Goal: Task Accomplishment & Management: Use online tool/utility

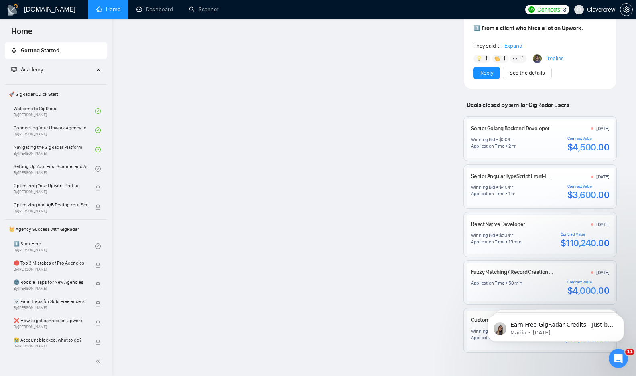
scroll to position [838, 0]
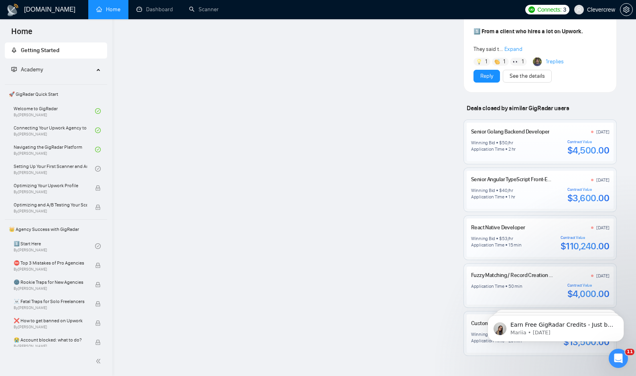
click at [514, 51] on span "Expand" at bounding box center [513, 49] width 18 height 7
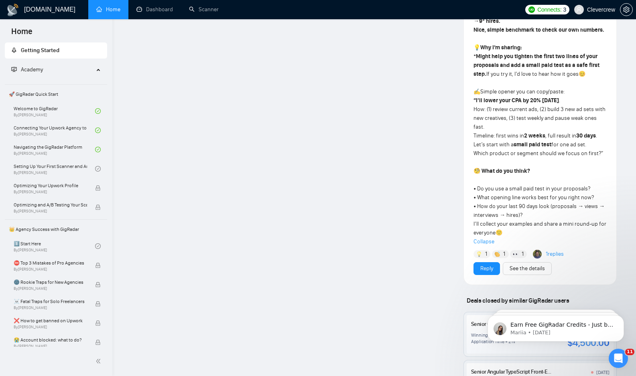
scroll to position [956, 0]
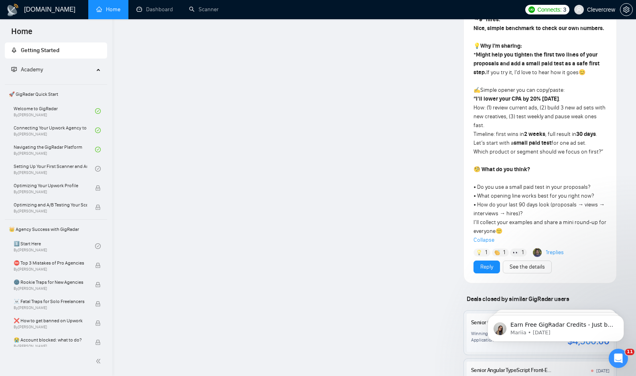
click at [555, 257] on link "1 replies" at bounding box center [555, 253] width 18 height 8
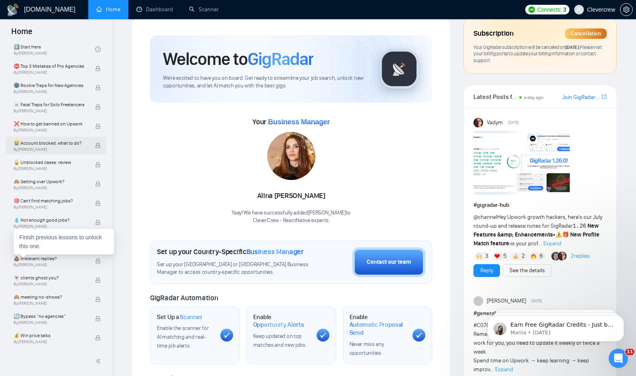
scroll to position [16, 0]
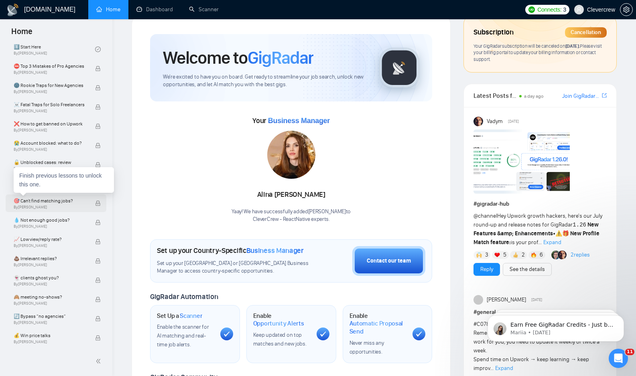
click at [58, 203] on span "🎯 Can't find matching jobs?" at bounding box center [50, 201] width 73 height 8
click at [40, 203] on span "🎯 Can't find matching jobs?" at bounding box center [50, 201] width 73 height 8
click at [98, 205] on icon "lock" at bounding box center [98, 204] width 6 height 6
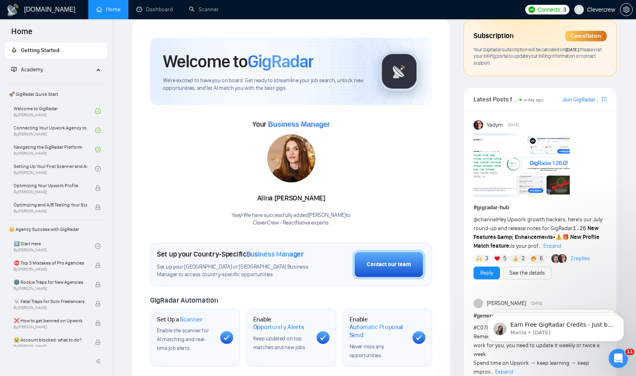
scroll to position [0, 0]
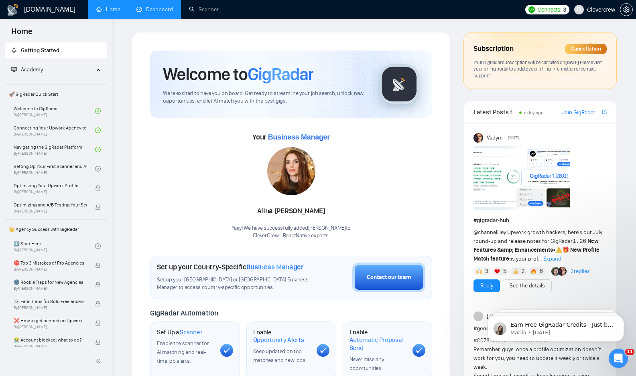
click at [144, 13] on link "Dashboard" at bounding box center [154, 9] width 37 height 7
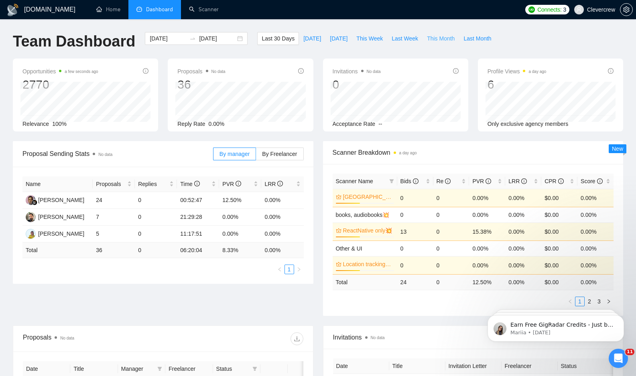
click at [442, 39] on span "This Month" at bounding box center [441, 38] width 28 height 9
type input "[DATE]"
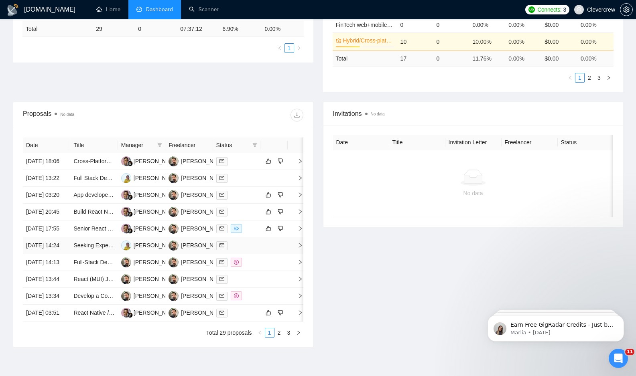
scroll to position [341, 0]
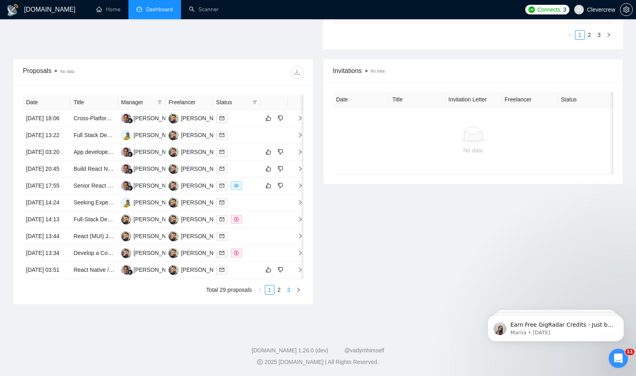
click at [290, 291] on link "3" at bounding box center [289, 290] width 9 height 9
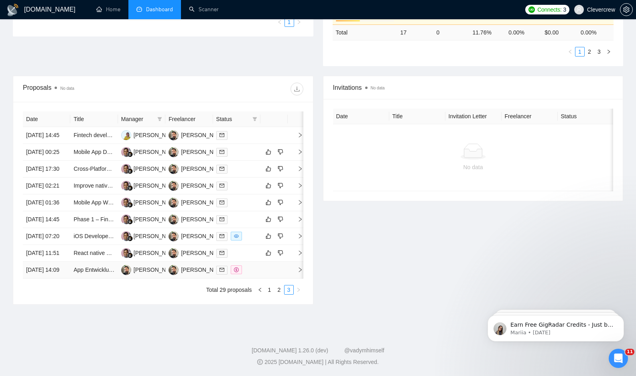
scroll to position [316, 0]
click at [101, 267] on link "App Entwicklung : Social Media Plattform" at bounding box center [124, 270] width 102 height 6
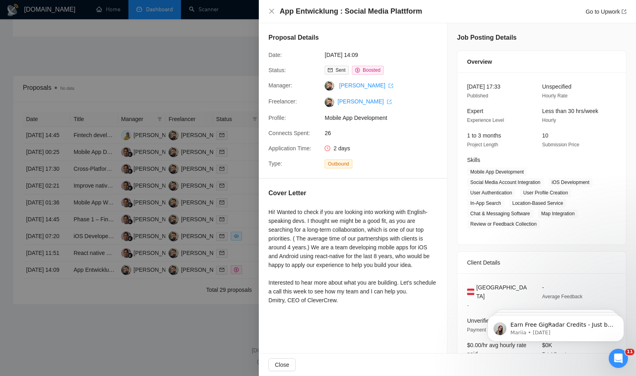
click at [197, 328] on div at bounding box center [318, 188] width 636 height 376
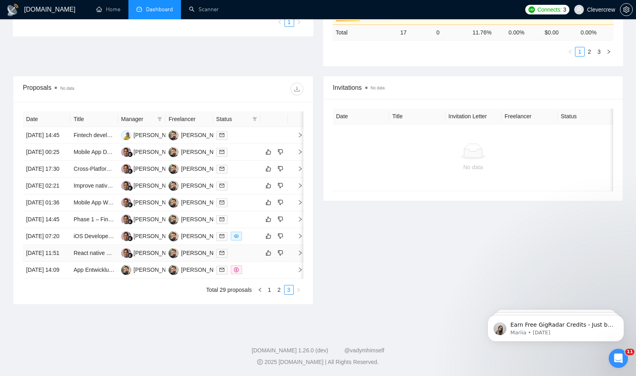
click at [98, 245] on td "React native developer" at bounding box center [93, 253] width 47 height 17
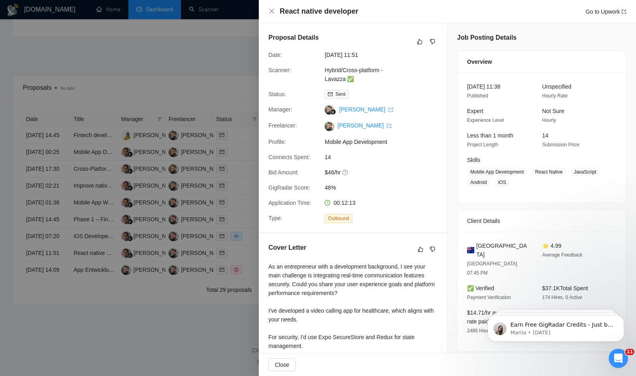
click at [172, 315] on div at bounding box center [318, 188] width 636 height 376
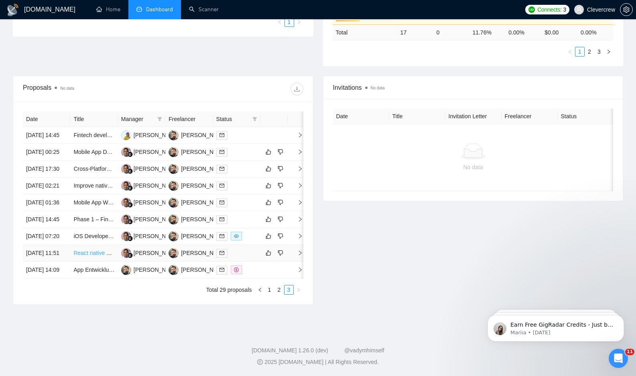
click at [88, 250] on link "React native developer" at bounding box center [101, 253] width 57 height 6
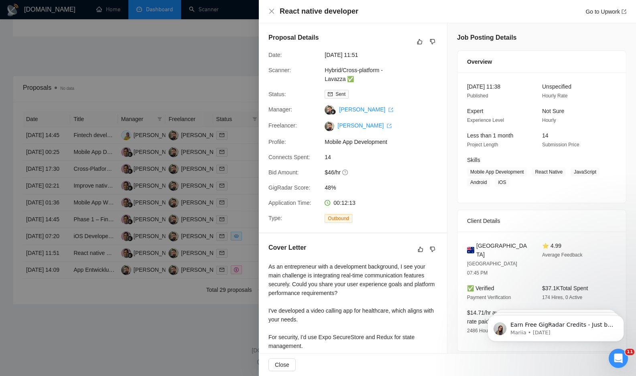
click at [183, 333] on div at bounding box center [318, 188] width 636 height 376
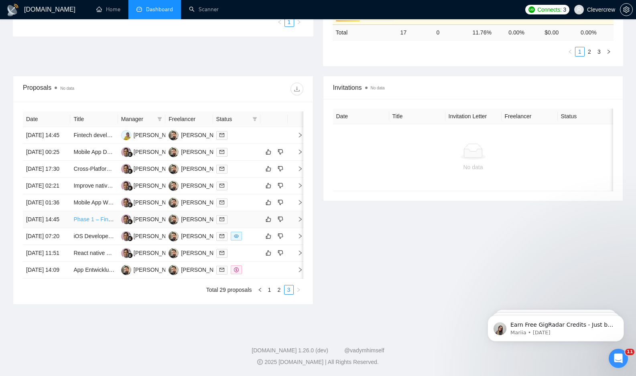
click at [99, 216] on link "Phase 1 – Fintech Mobile App Development (React Native + MySQL + AI OCR Integra…" at bounding box center [185, 219] width 225 height 6
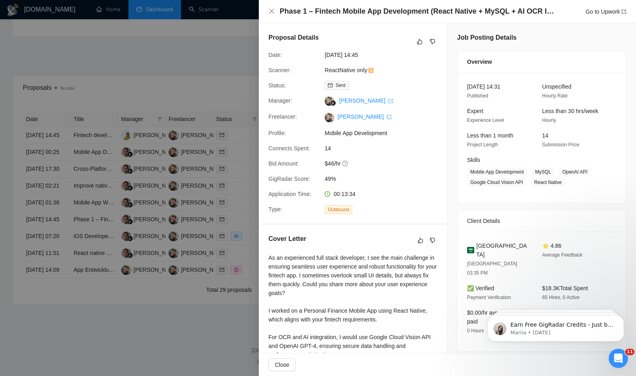
click at [124, 366] on div at bounding box center [318, 188] width 636 height 376
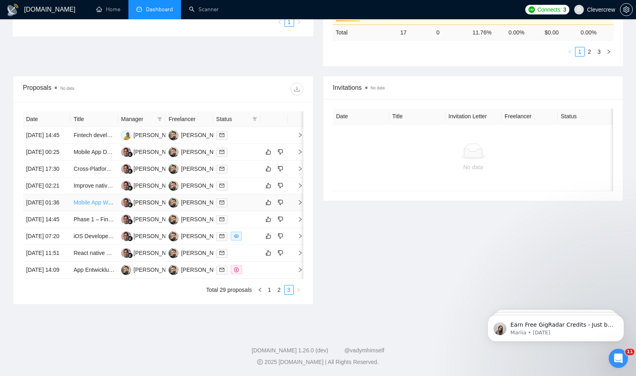
click at [95, 199] on link "Mobile App Web Developer Needed" at bounding box center [117, 202] width 89 height 6
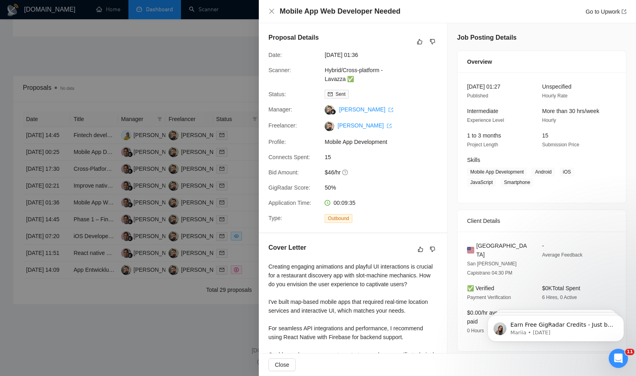
click at [98, 144] on div at bounding box center [318, 188] width 636 height 376
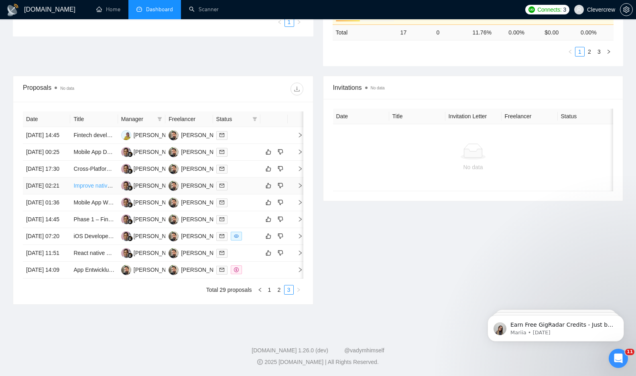
click at [90, 183] on link "Improve native voice recognition in a React Native app" at bounding box center [141, 186] width 136 height 6
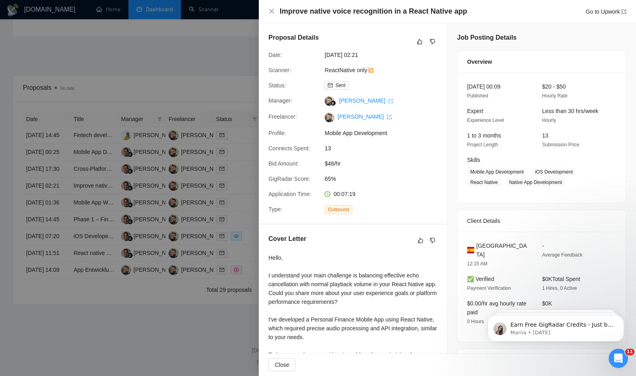
click at [173, 307] on div at bounding box center [318, 188] width 636 height 376
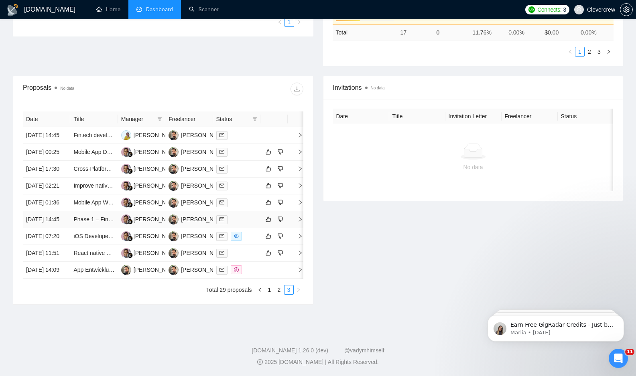
scroll to position [277, 0]
click at [89, 166] on link "Cross-Platform Softphone App Development for VoIP Resellers" at bounding box center [151, 169] width 157 height 6
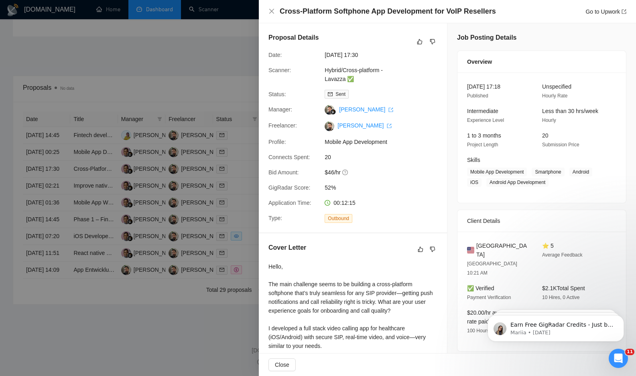
click at [186, 337] on div at bounding box center [318, 188] width 636 height 376
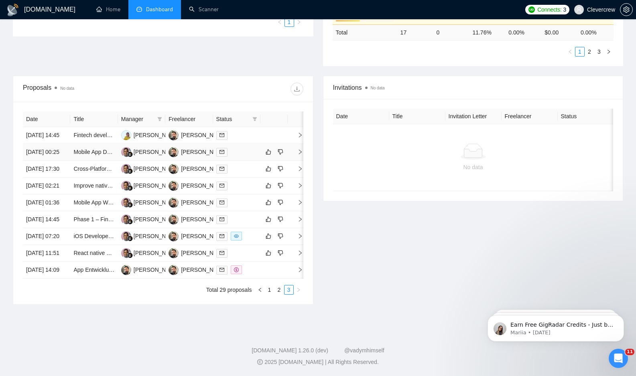
scroll to position [0, 0]
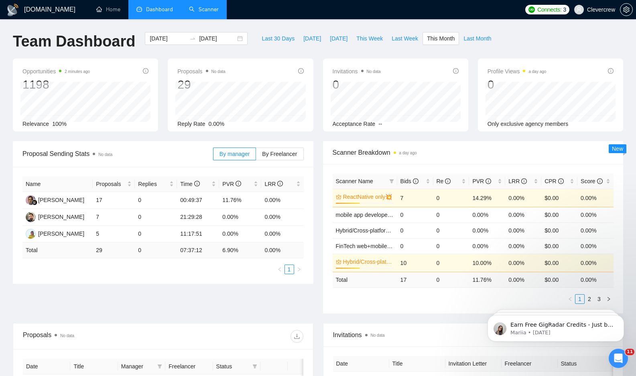
click at [211, 8] on link "Scanner" at bounding box center [204, 9] width 30 height 7
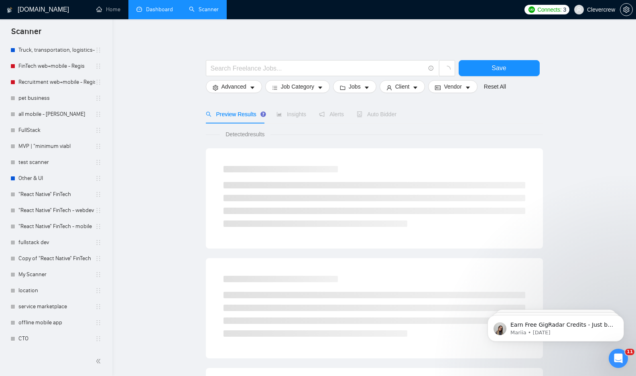
scroll to position [5, 0]
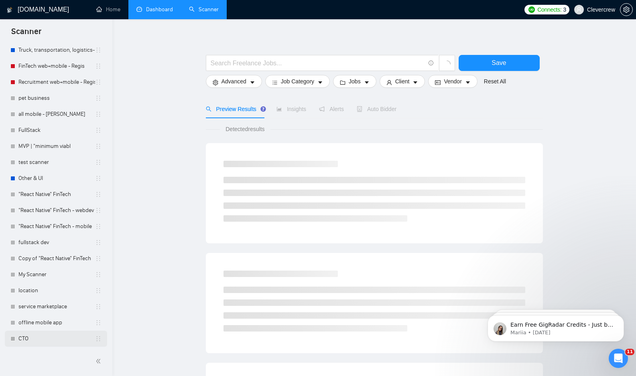
click at [35, 337] on link "CTO" at bounding box center [56, 339] width 77 height 16
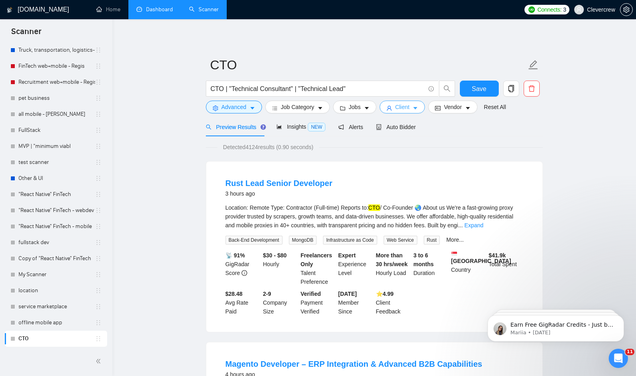
click at [407, 110] on span "Client" at bounding box center [402, 107] width 14 height 9
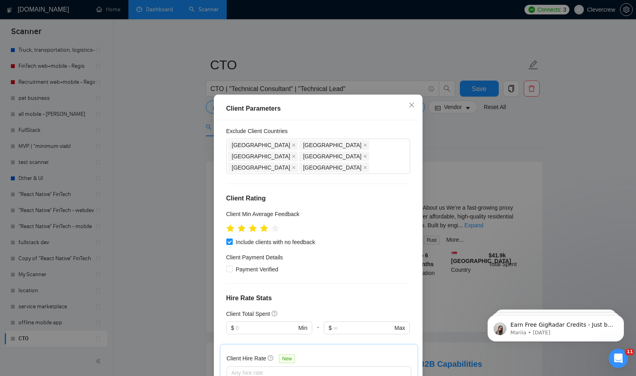
scroll to position [57, 0]
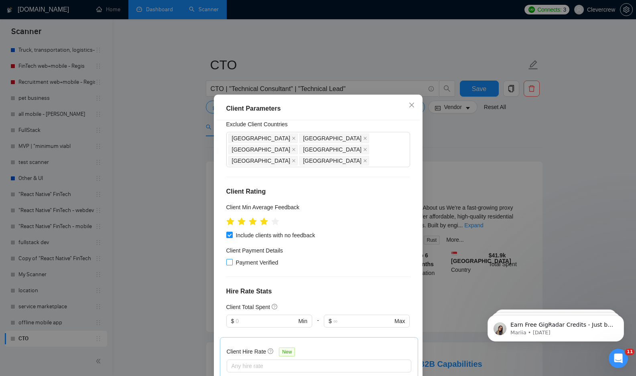
click at [230, 259] on input "Payment Verified" at bounding box center [229, 262] width 6 height 6
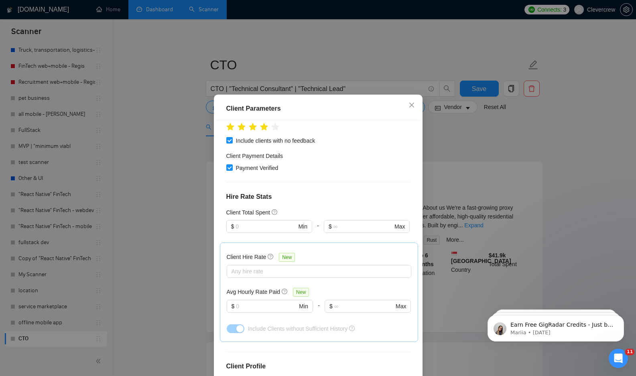
scroll to position [150, 0]
click at [230, 167] on input "Payment Verified" at bounding box center [229, 170] width 6 height 6
checkbox input "false"
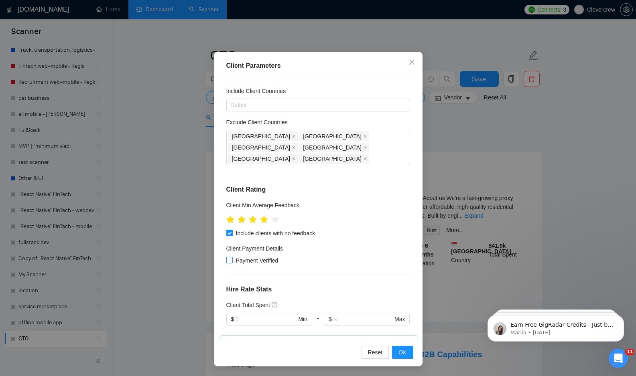
scroll to position [0, 0]
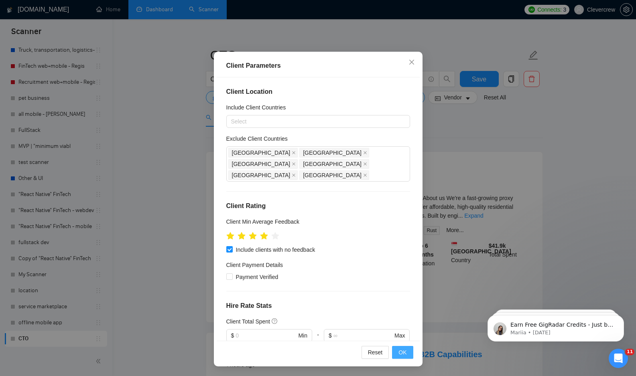
click at [404, 356] on span "OK" at bounding box center [402, 352] width 8 height 9
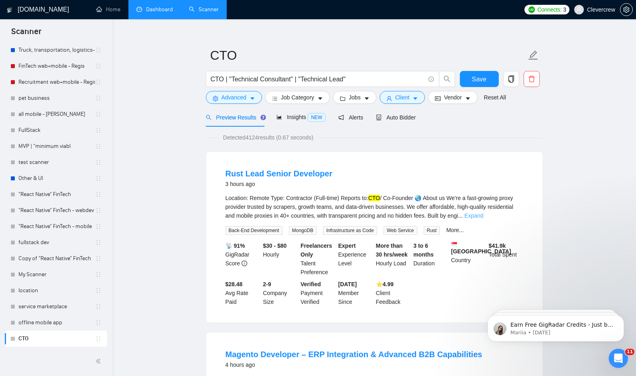
click at [483, 215] on link "Expand" at bounding box center [473, 216] width 19 height 6
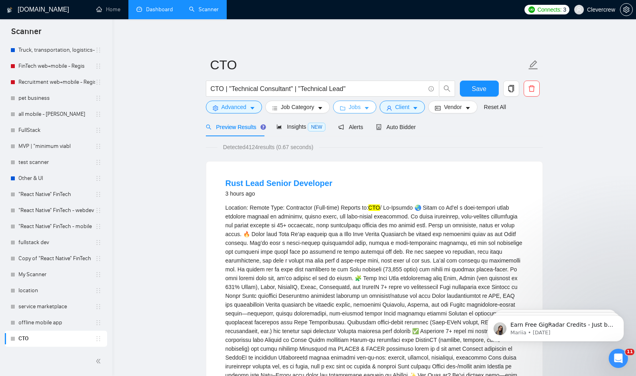
click at [369, 108] on icon "caret-down" at bounding box center [367, 109] width 4 height 2
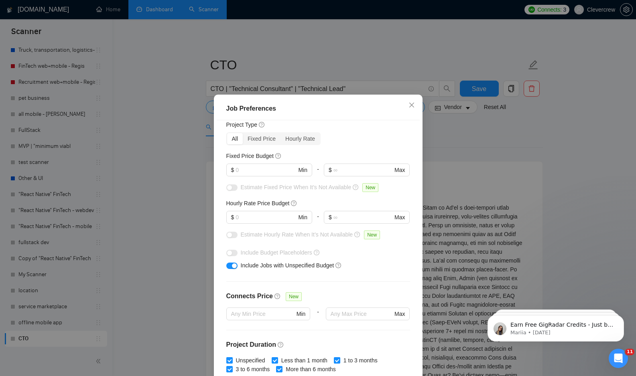
scroll to position [26, 0]
click at [270, 213] on input "text" at bounding box center [266, 217] width 61 height 9
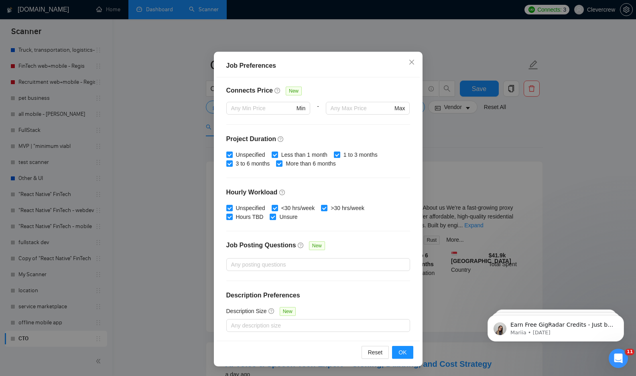
scroll to position [0, 0]
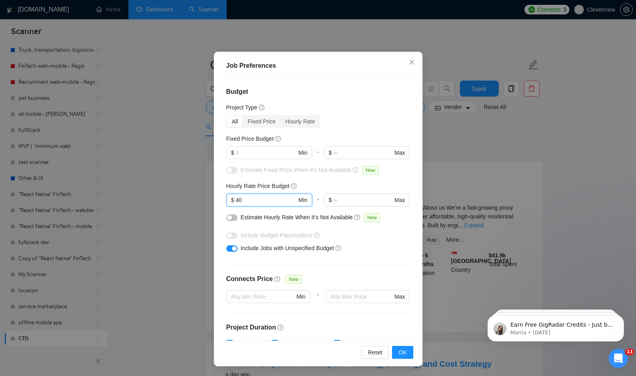
drag, startPoint x: 252, startPoint y: 202, endPoint x: 205, endPoint y: 201, distance: 47.0
click at [205, 201] on div "Job Preferences Budget Project Type All Fixed Price Hourly Rate Fixed Price Bud…" at bounding box center [318, 188] width 636 height 376
type input "50"
click at [388, 253] on div "Include Jobs with Unspecified Budget" at bounding box center [318, 248] width 184 height 13
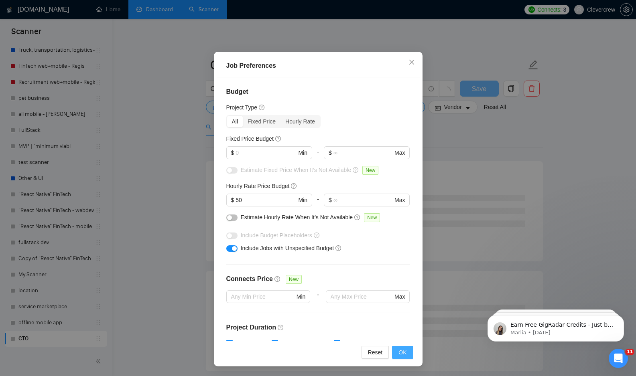
click at [408, 351] on button "OK" at bounding box center [402, 352] width 21 height 13
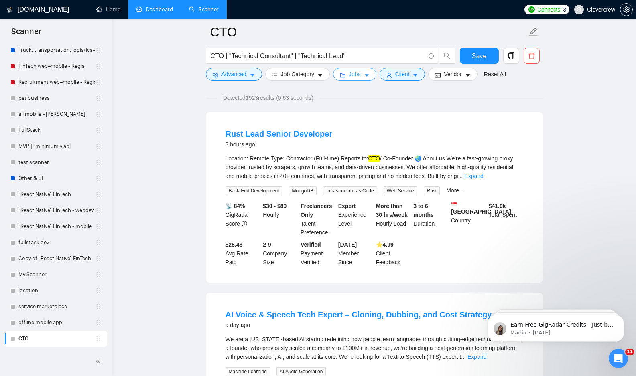
scroll to position [56, 0]
click at [483, 176] on link "Expand" at bounding box center [473, 176] width 19 height 6
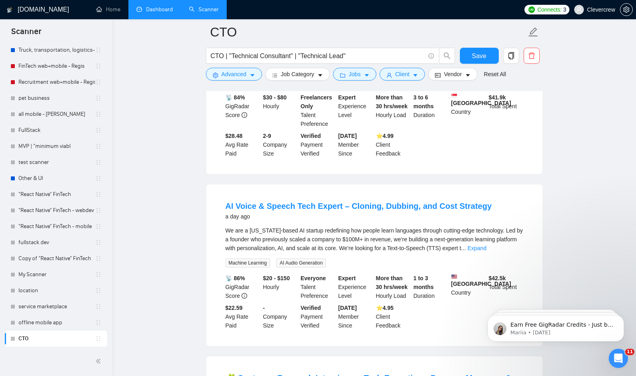
scroll to position [342, 0]
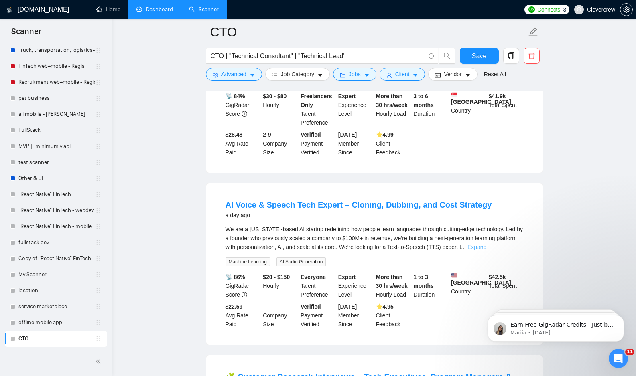
click at [486, 246] on link "Expand" at bounding box center [476, 247] width 19 height 6
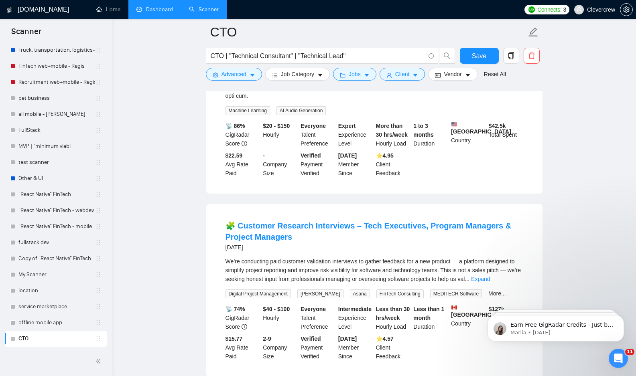
scroll to position [661, 0]
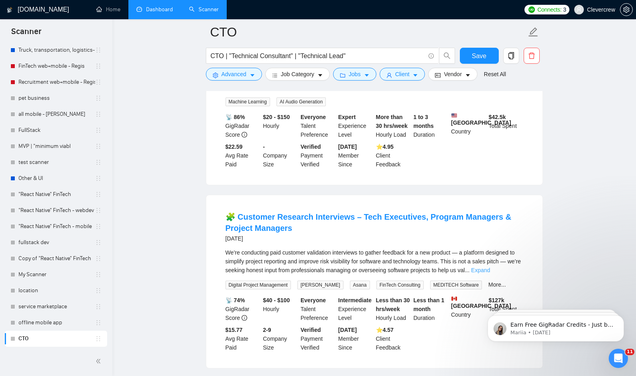
click at [490, 274] on link "Expand" at bounding box center [480, 270] width 19 height 6
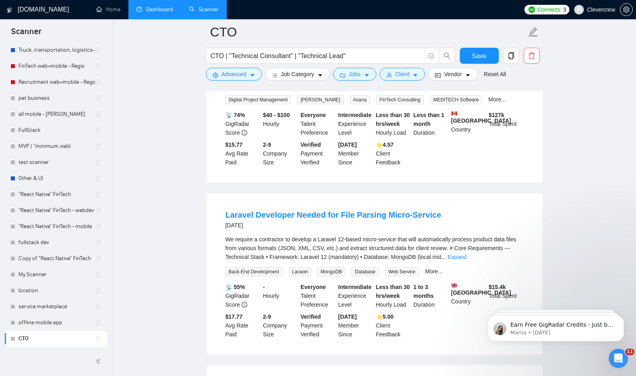
scroll to position [1050, 0]
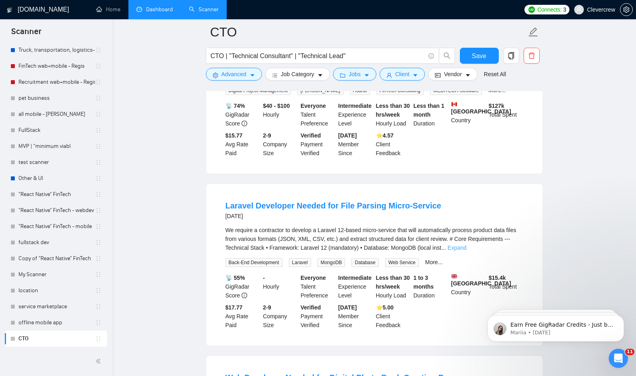
click at [466, 251] on link "Expand" at bounding box center [456, 248] width 19 height 6
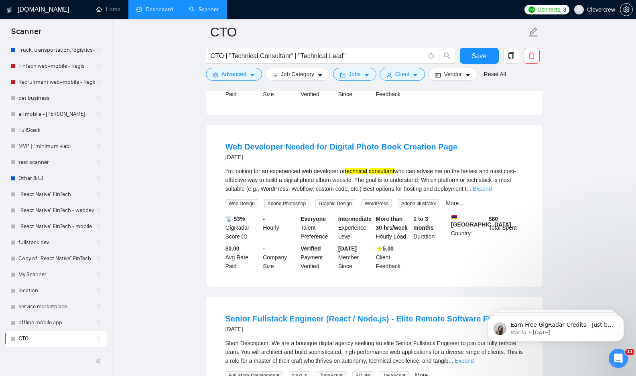
scroll to position [1688, 0]
click at [492, 191] on link "Expand" at bounding box center [482, 188] width 19 height 6
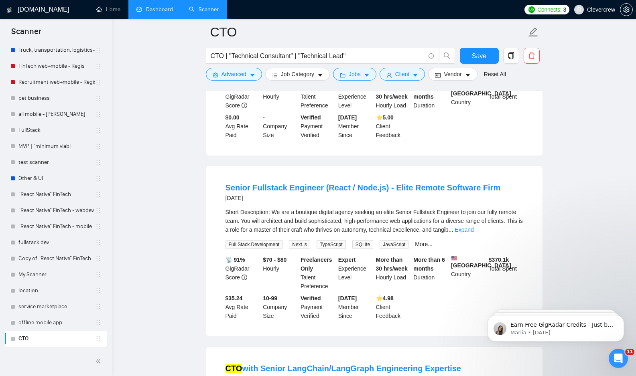
scroll to position [1882, 0]
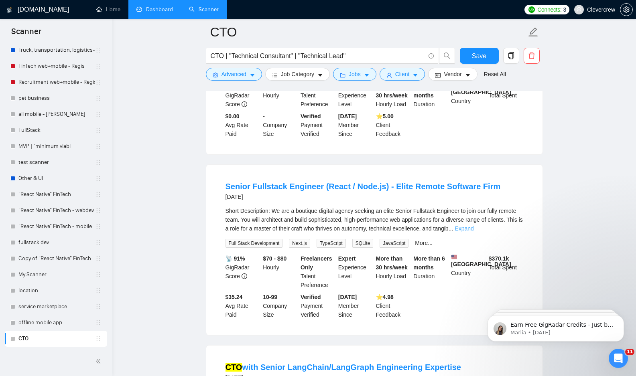
click at [473, 232] on link "Expand" at bounding box center [464, 229] width 19 height 6
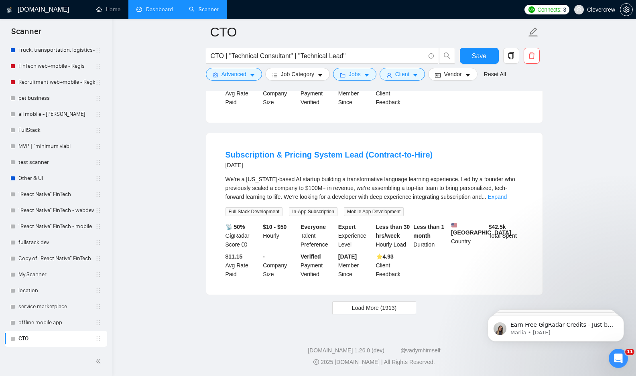
scroll to position [3117, 0]
click at [488, 55] on button "Save" at bounding box center [479, 56] width 39 height 16
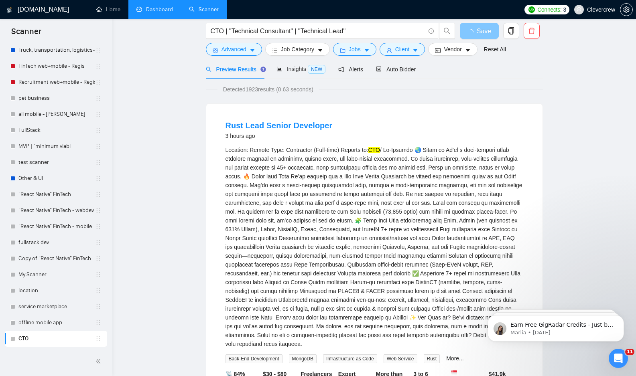
scroll to position [0, 0]
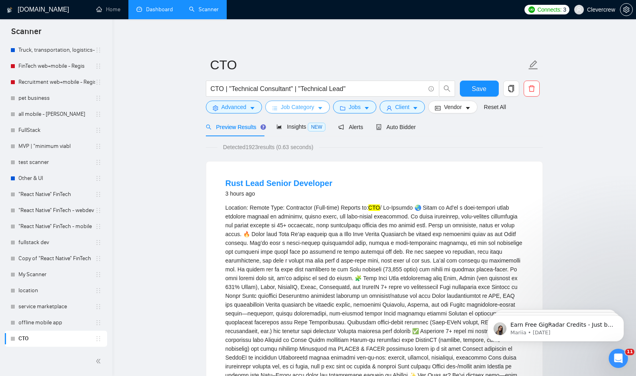
click at [322, 106] on icon "caret-down" at bounding box center [320, 109] width 6 height 6
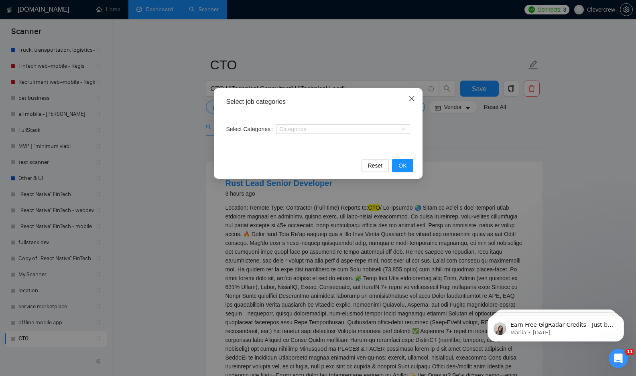
click at [411, 99] on icon "close" at bounding box center [411, 98] width 5 height 5
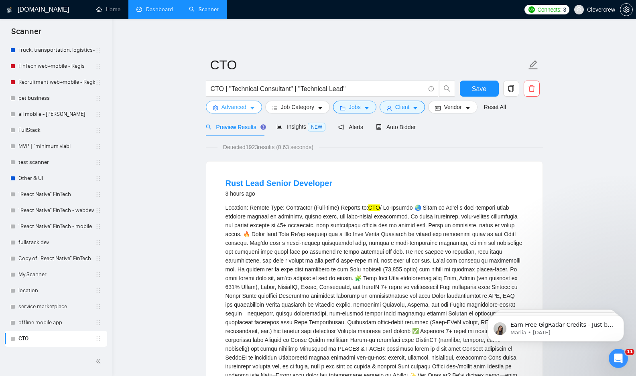
click at [258, 107] on button "Advanced" at bounding box center [234, 107] width 56 height 13
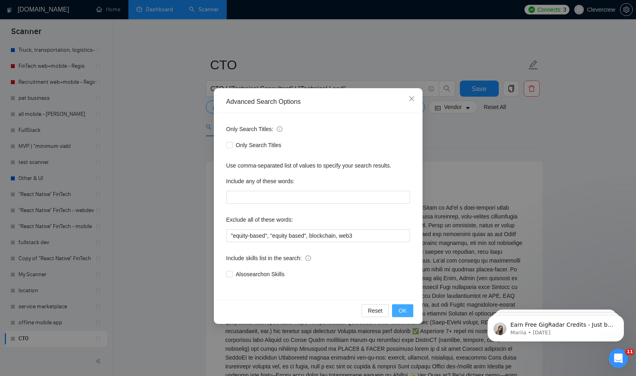
click at [406, 311] on span "OK" at bounding box center [402, 311] width 8 height 9
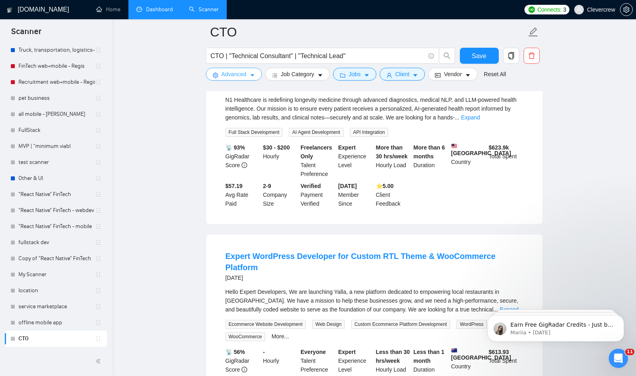
scroll to position [2578, 0]
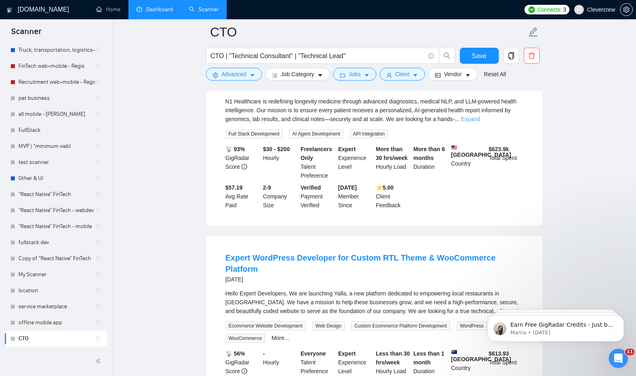
click at [480, 122] on link "Expand" at bounding box center [470, 119] width 19 height 6
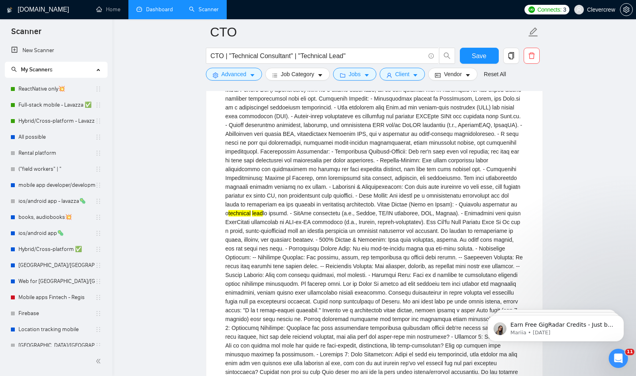
scroll to position [2124, 0]
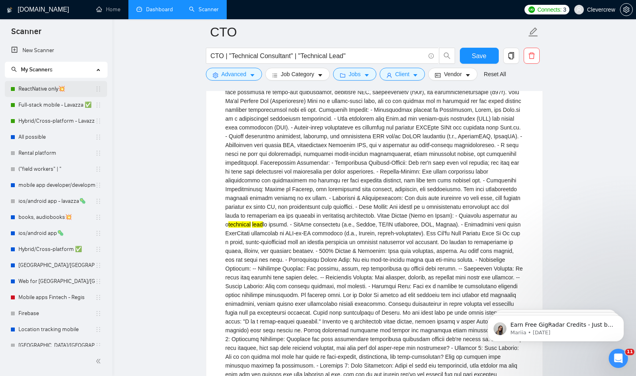
click at [49, 90] on link "ReactNative only💥" at bounding box center [56, 89] width 77 height 16
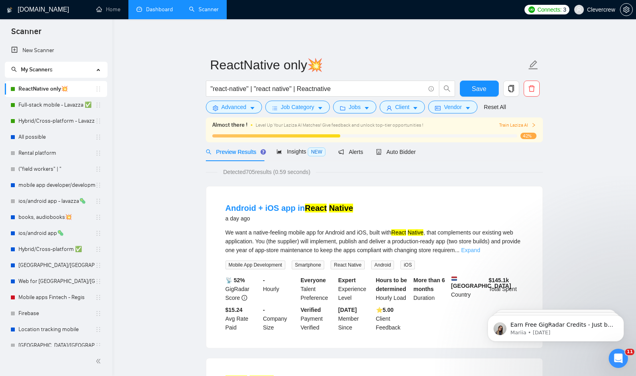
click at [480, 249] on link "Expand" at bounding box center [470, 250] width 19 height 6
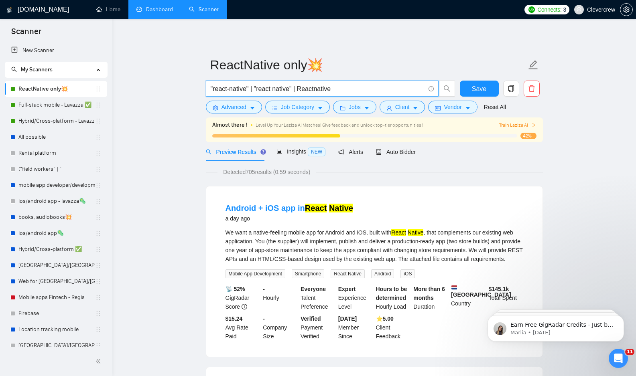
click at [365, 88] on input ""react-native" | "react native" | Reactnative" at bounding box center [318, 89] width 214 height 10
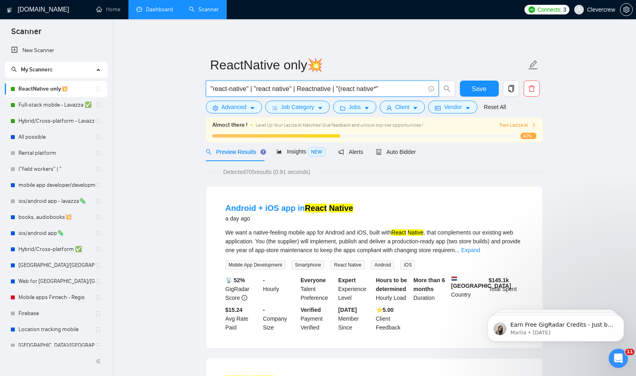
click at [343, 89] on input ""react-native" | "react native" | Reactnative | "(react native*"" at bounding box center [318, 89] width 214 height 10
click at [398, 90] on input ""react-native" | "react native" | Reactnative | (react native*"" at bounding box center [318, 89] width 214 height 10
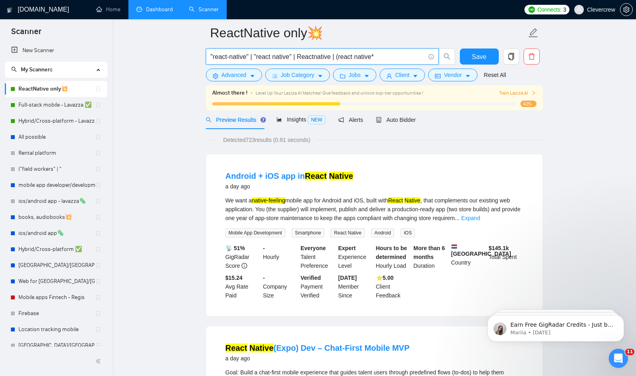
scroll to position [39, 0]
type input ""react-native" | "react native" | Reactnative | (react native*"
click at [480, 219] on link "Expand" at bounding box center [470, 218] width 19 height 6
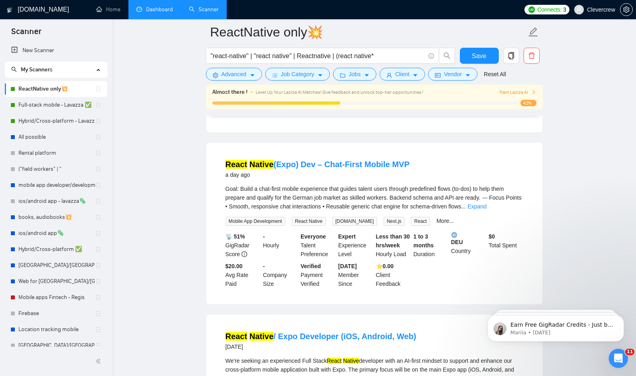
scroll to position [232, 0]
click at [486, 209] on link "Expand" at bounding box center [476, 206] width 19 height 6
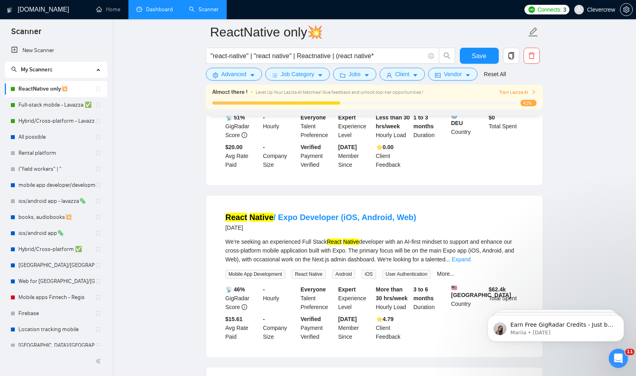
scroll to position [486, 0]
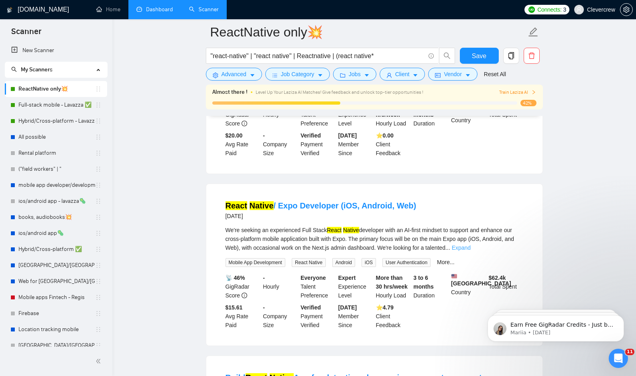
click at [471, 251] on link "Expand" at bounding box center [461, 248] width 19 height 6
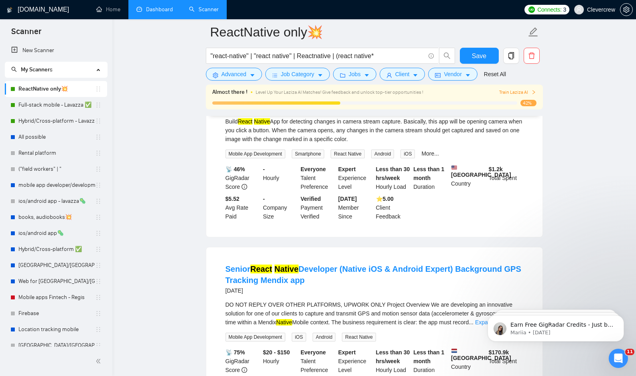
scroll to position [1161, 0]
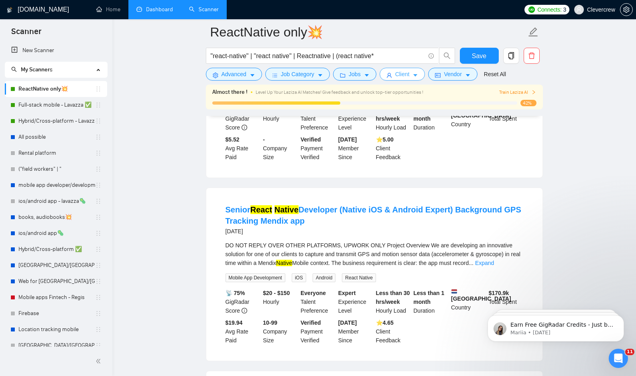
click at [422, 76] on button "Client" at bounding box center [403, 74] width 46 height 13
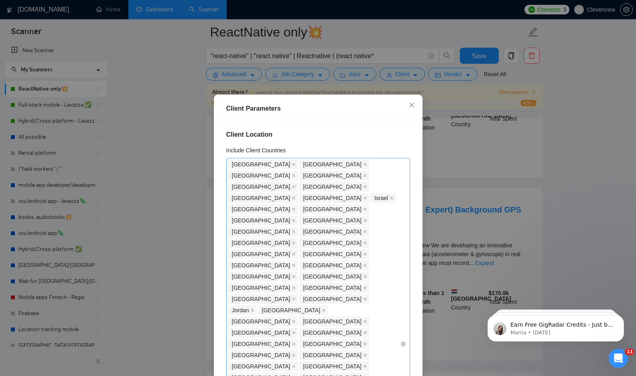
scroll to position [439, 0]
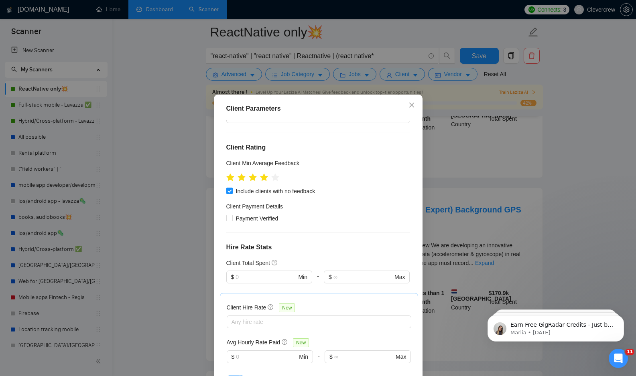
click at [539, 154] on div "Client Parameters Client Location Include Client Countries [GEOGRAPHIC_DATA] [G…" at bounding box center [318, 188] width 636 height 376
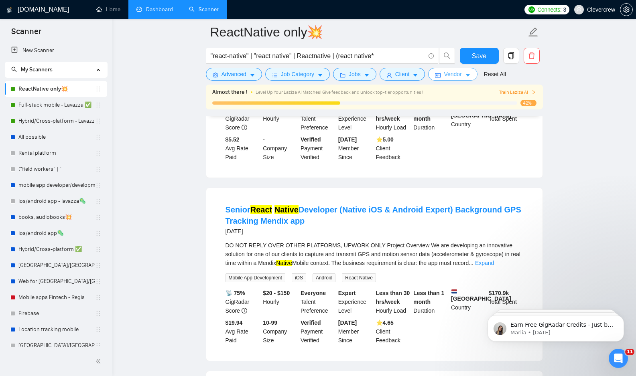
click at [461, 73] on span "Vendor" at bounding box center [453, 74] width 18 height 9
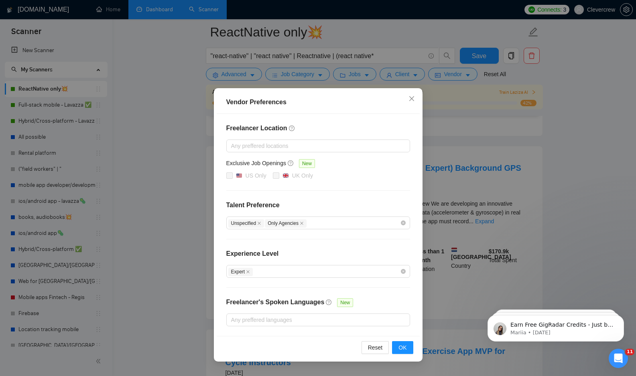
scroll to position [1209, 0]
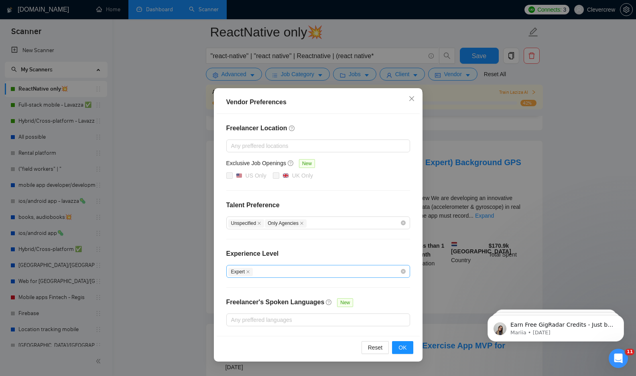
click at [314, 269] on div "Expert" at bounding box center [314, 272] width 172 height 10
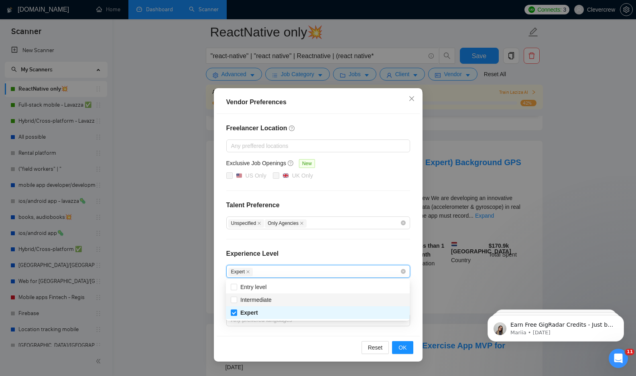
click at [275, 301] on span "Intermediate" at bounding box center [256, 300] width 38 height 9
click at [236, 301] on input "Intermediate" at bounding box center [234, 300] width 6 height 6
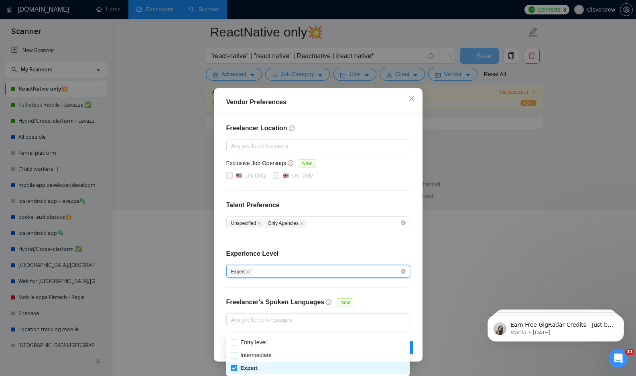
scroll to position [1153, 0]
click at [237, 355] on span at bounding box center [234, 355] width 6 height 6
click at [236, 355] on input "Intermediate" at bounding box center [234, 355] width 6 height 6
click at [234, 357] on input "Intermediate" at bounding box center [234, 355] width 6 height 6
checkbox input "true"
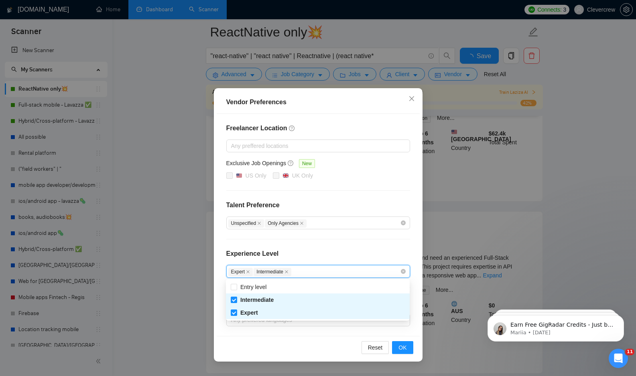
click at [219, 317] on div "Freelancer Location Any preffered locations Exclusive Job Openings New US Only …" at bounding box center [318, 225] width 203 height 222
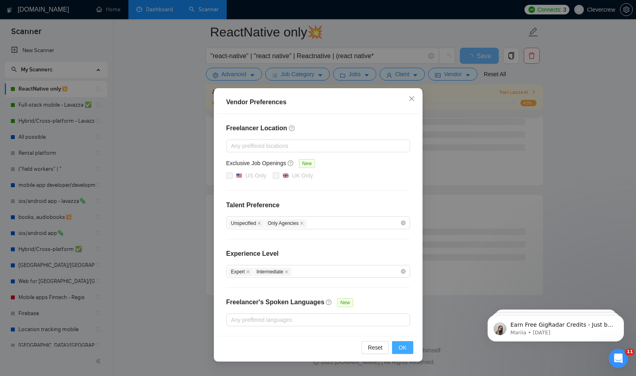
scroll to position [987, 0]
click at [402, 347] on span "OK" at bounding box center [402, 347] width 8 height 9
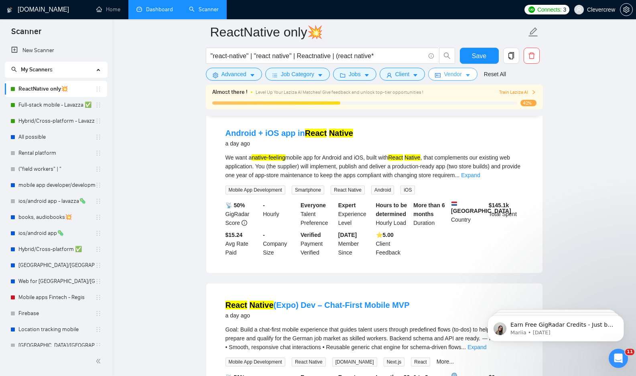
scroll to position [0, 0]
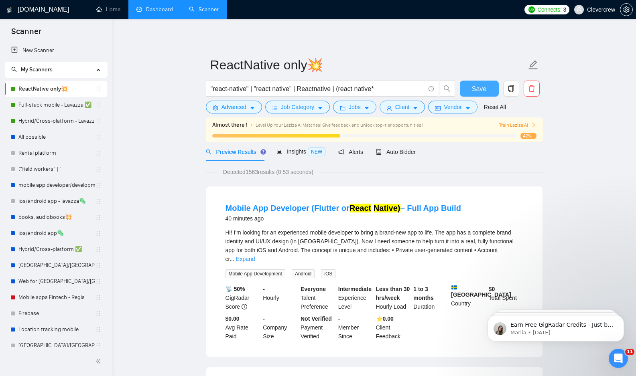
click at [478, 90] on span "Save" at bounding box center [479, 89] width 14 height 10
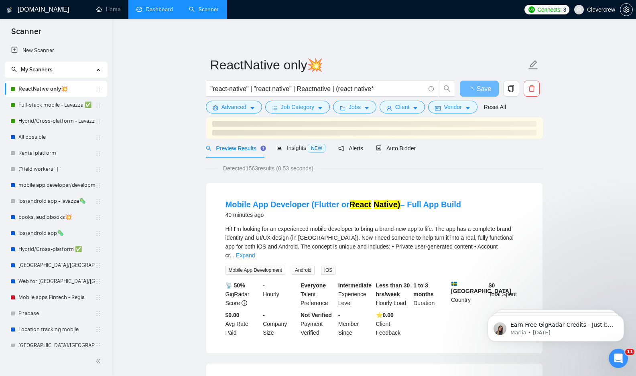
click at [512, 251] on div "Hi! I'm looking for an experienced mobile developer to bring a brand-new app to…" at bounding box center [375, 242] width 298 height 35
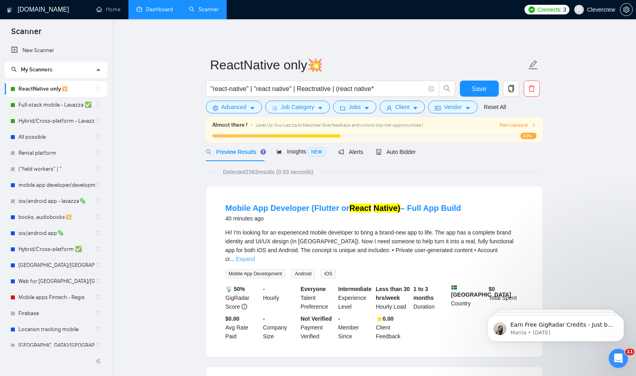
click at [255, 256] on link "Expand" at bounding box center [245, 259] width 19 height 6
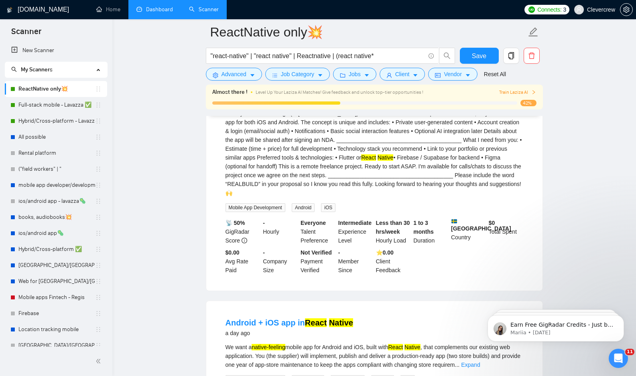
scroll to position [200, 0]
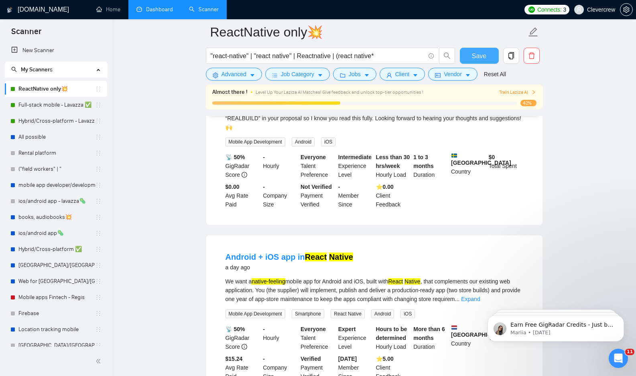
click at [477, 55] on span "Save" at bounding box center [479, 56] width 14 height 10
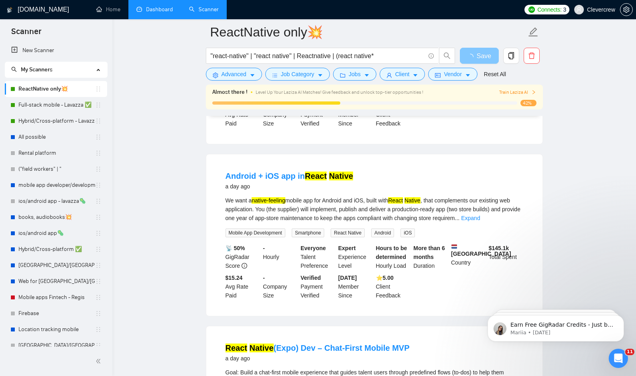
scroll to position [284, 0]
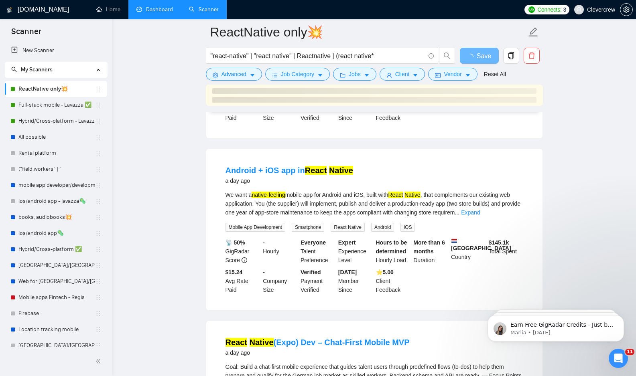
click at [510, 219] on div "We want a native-feeling mobile app for Android and iOS, built with React Nativ…" at bounding box center [375, 211] width 298 height 41
click at [480, 213] on link "Expand" at bounding box center [470, 212] width 19 height 6
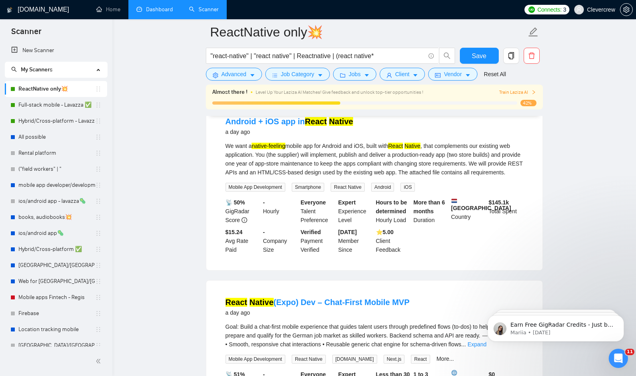
scroll to position [460, 0]
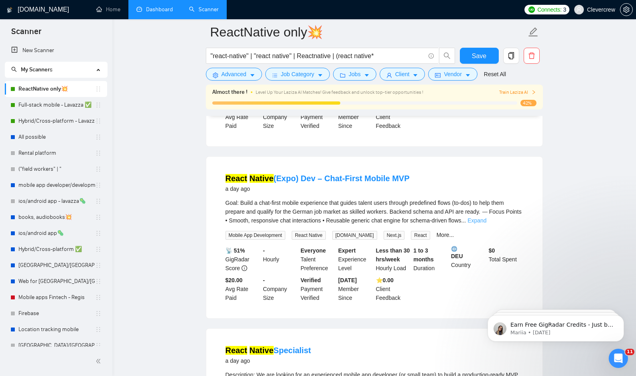
click at [486, 224] on link "Expand" at bounding box center [476, 220] width 19 height 6
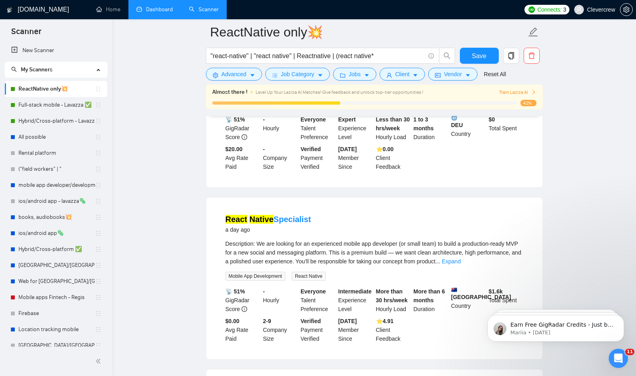
scroll to position [717, 0]
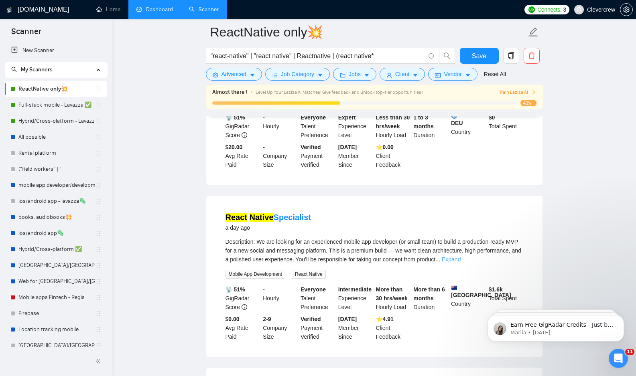
click at [461, 263] on link "Expand" at bounding box center [451, 259] width 19 height 6
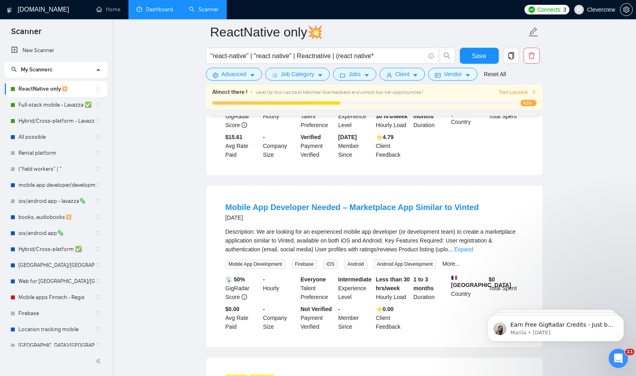
scroll to position [1236, 0]
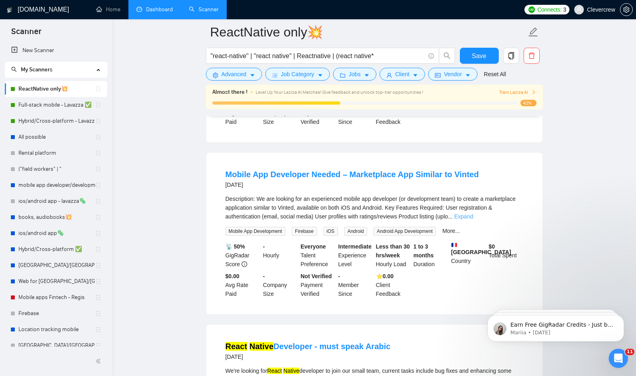
click at [473, 220] on link "Expand" at bounding box center [463, 216] width 19 height 6
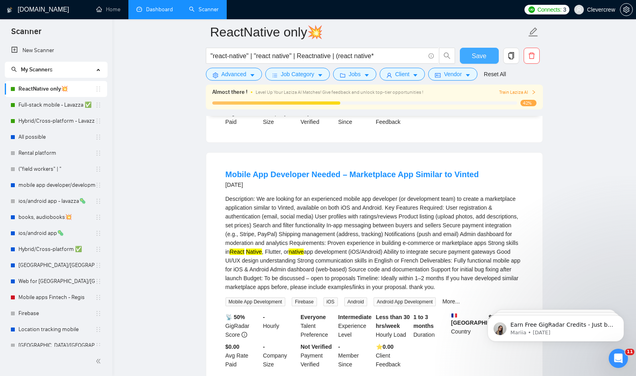
click at [484, 59] on span "Save" at bounding box center [479, 56] width 14 height 10
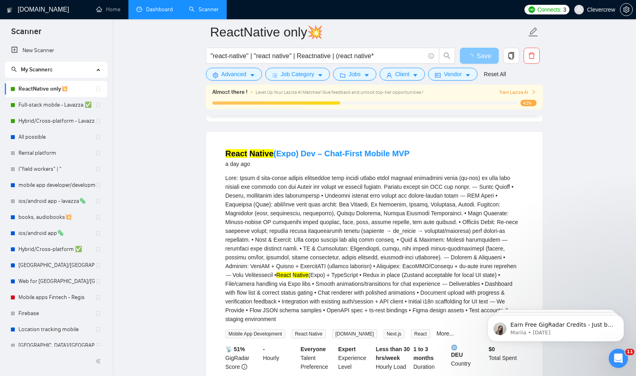
scroll to position [457, 0]
